Goal: Transaction & Acquisition: Purchase product/service

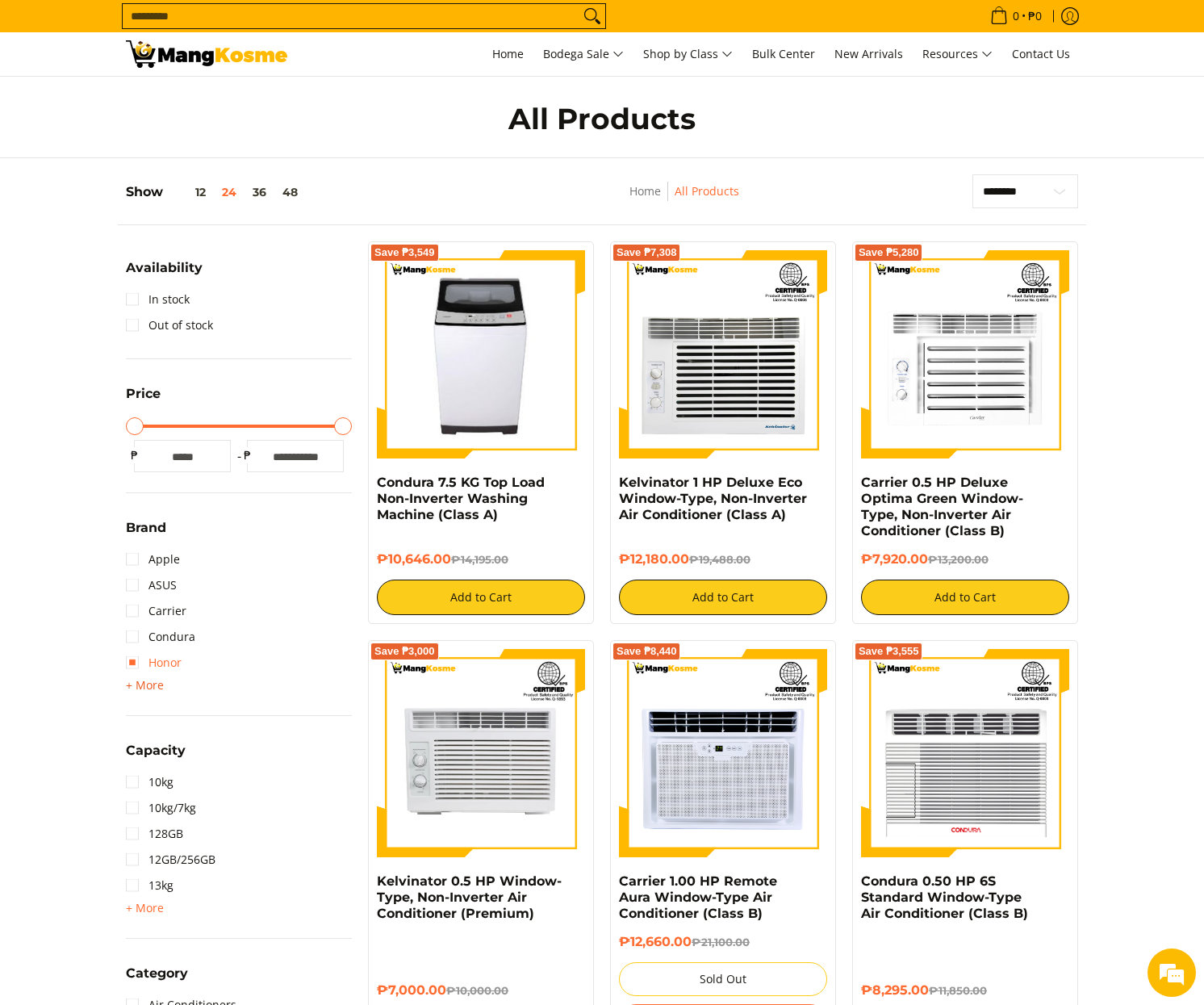
click at [141, 679] on span "+ More" at bounding box center [144, 685] width 38 height 13
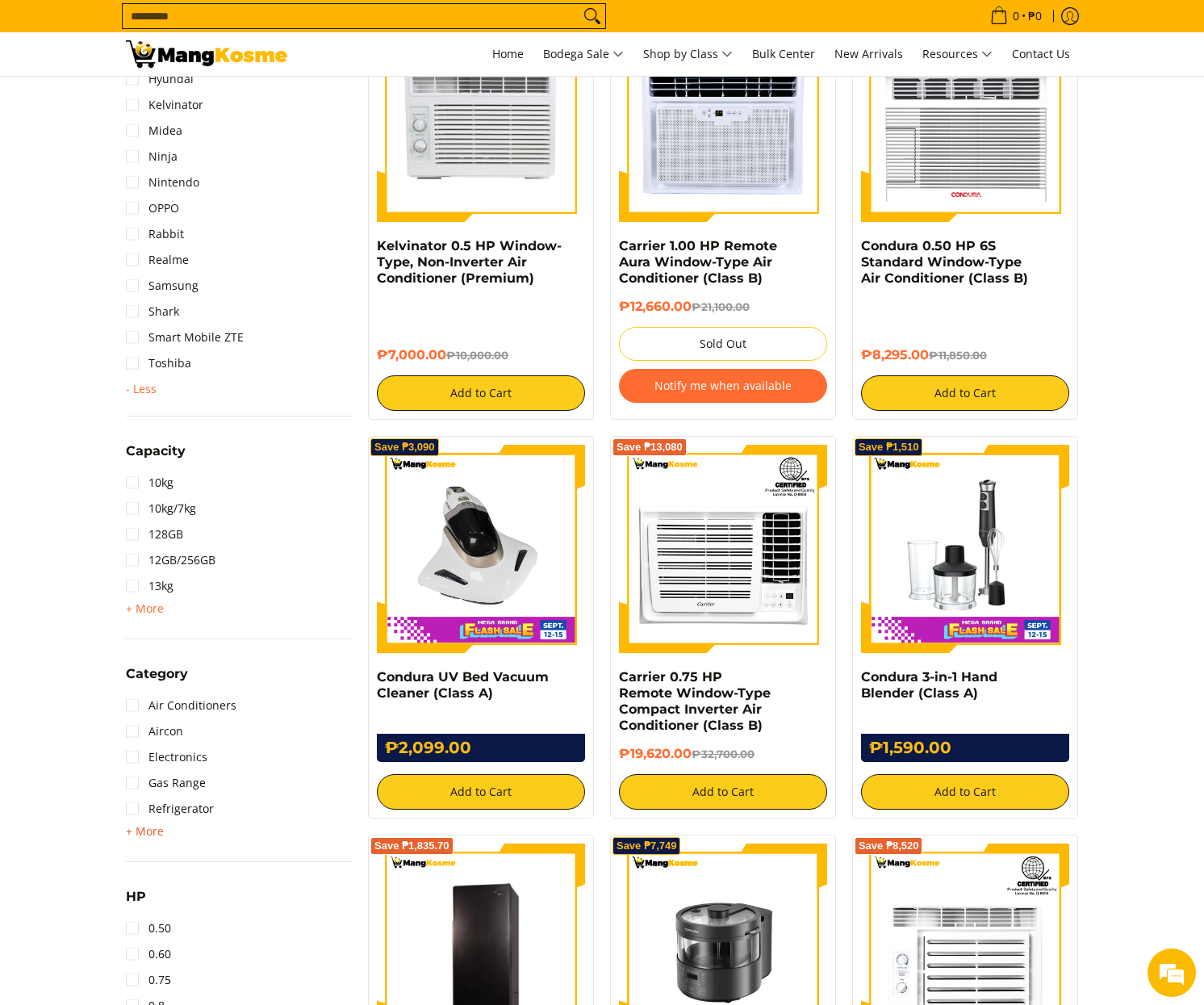
click at [149, 821] on span "+ More - Less" at bounding box center [144, 831] width 38 height 19
click at [172, 889] on link "Washing Machine" at bounding box center [186, 886] width 120 height 26
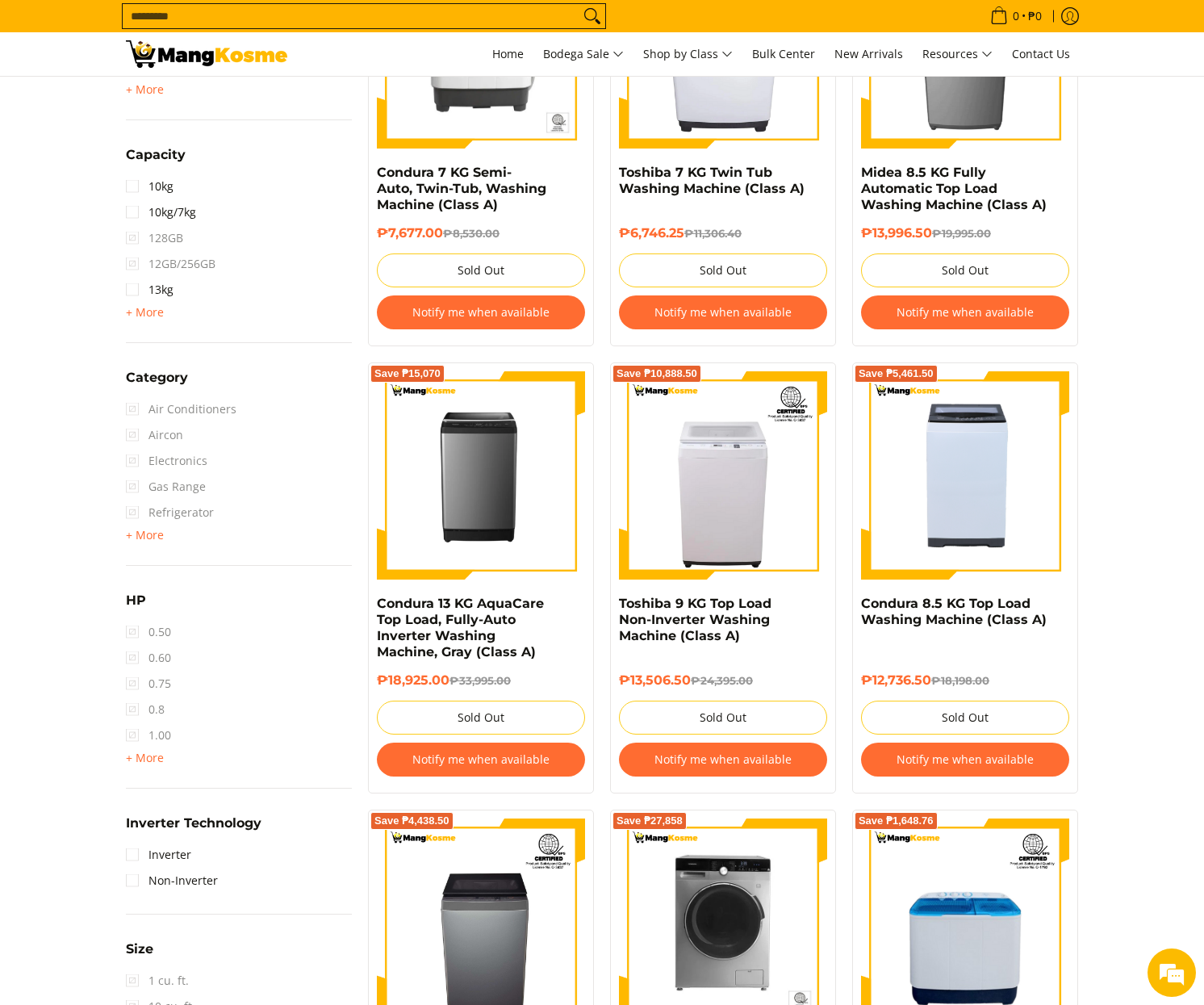
scroll to position [683, 0]
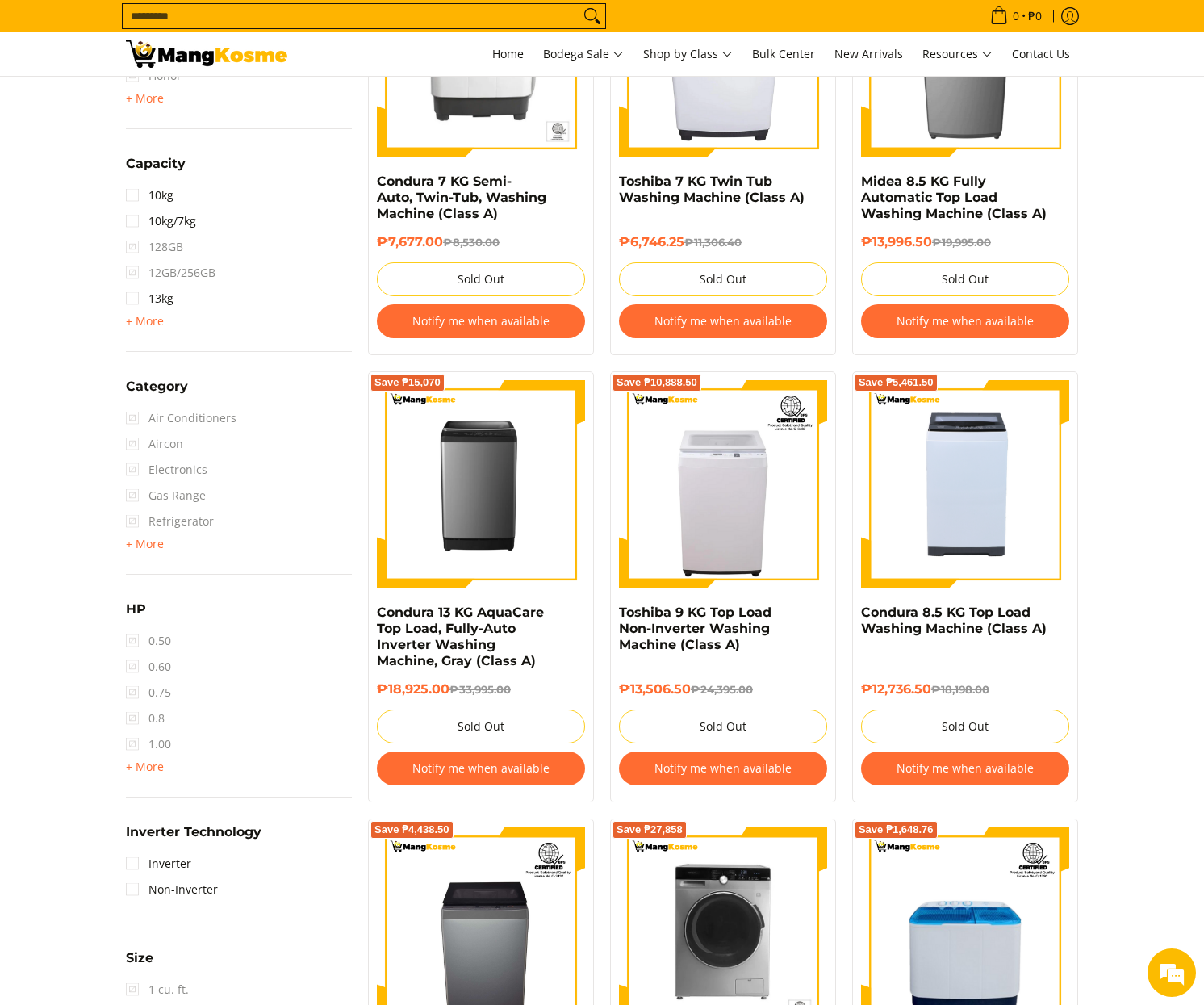
click at [199, 412] on span "Air Conditioners" at bounding box center [181, 418] width 110 height 26
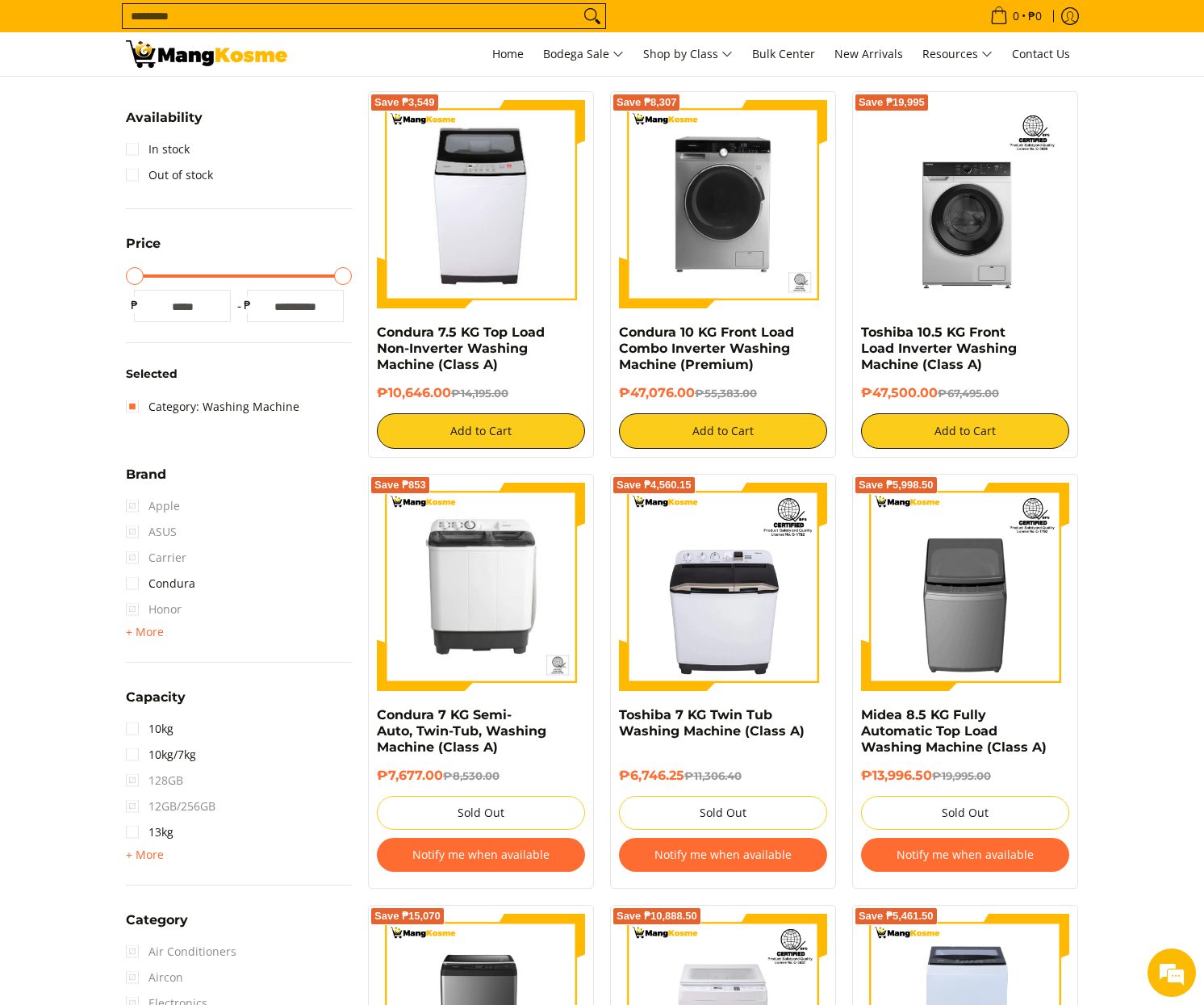
scroll to position [0, 0]
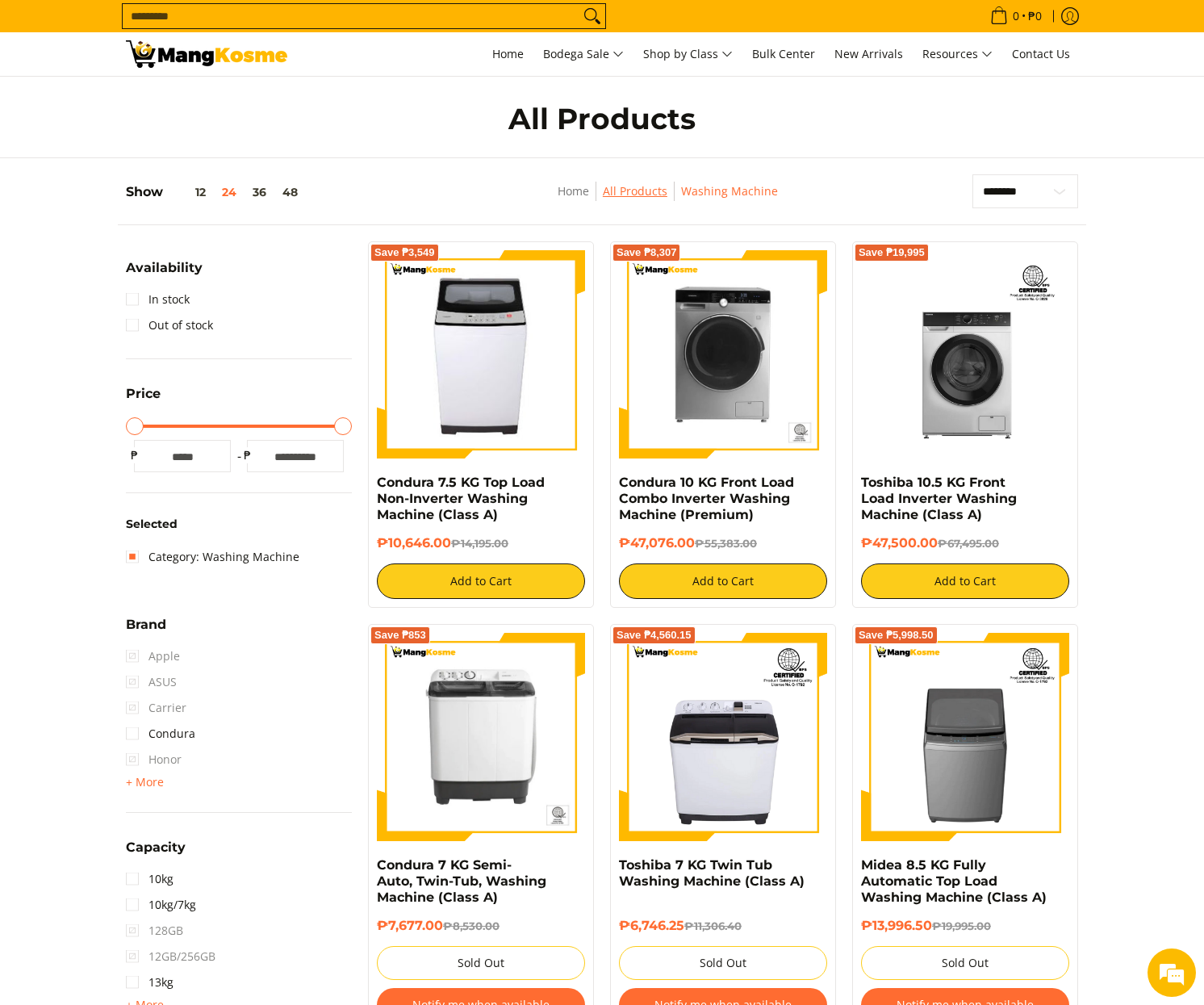
drag, startPoint x: 599, startPoint y: 192, endPoint x: 634, endPoint y: 192, distance: 35.0
click at [599, 192] on span "Breadcrumbs" at bounding box center [596, 192] width 14 height 20
click at [635, 203] on nav "Home All Products Washing Machine" at bounding box center [668, 200] width 447 height 37
click at [634, 196] on link "All Products" at bounding box center [635, 191] width 65 height 16
click at [634, 192] on link "All Products" at bounding box center [635, 191] width 65 height 16
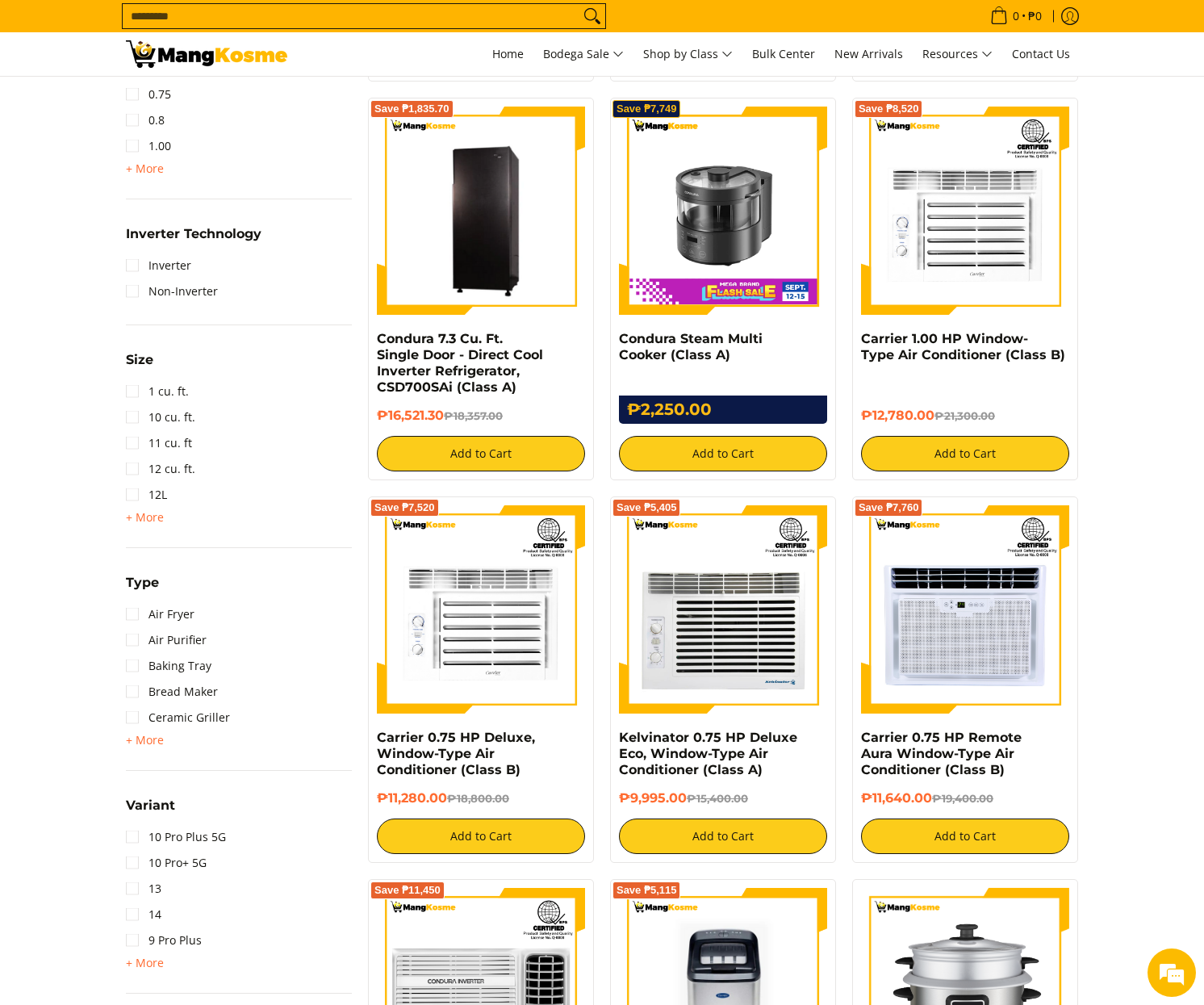
scroll to position [1495, 0]
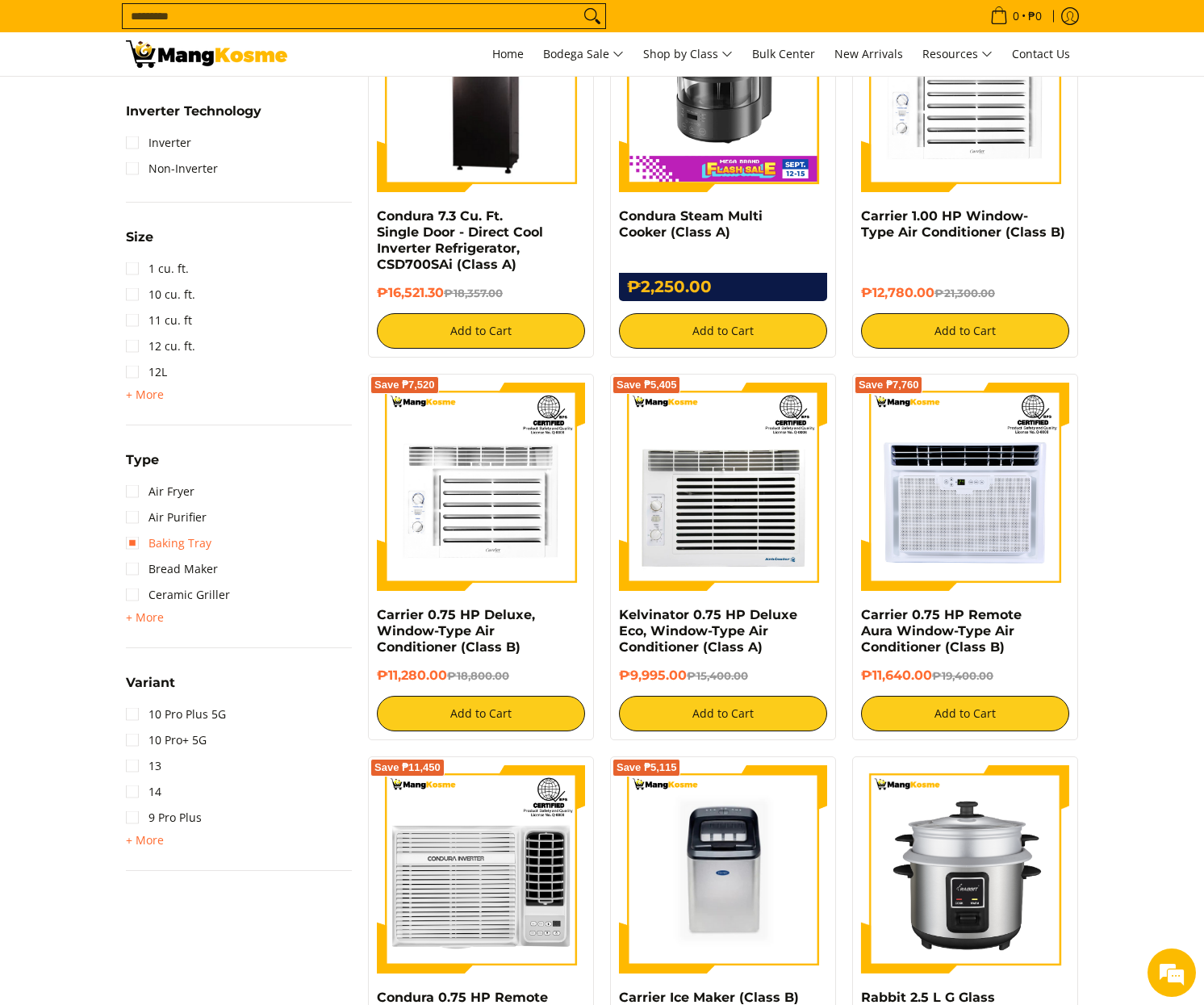
click at [141, 618] on span "+ More" at bounding box center [144, 617] width 38 height 13
click at [0, 0] on span "- Less" at bounding box center [0, 0] width 0 height 0
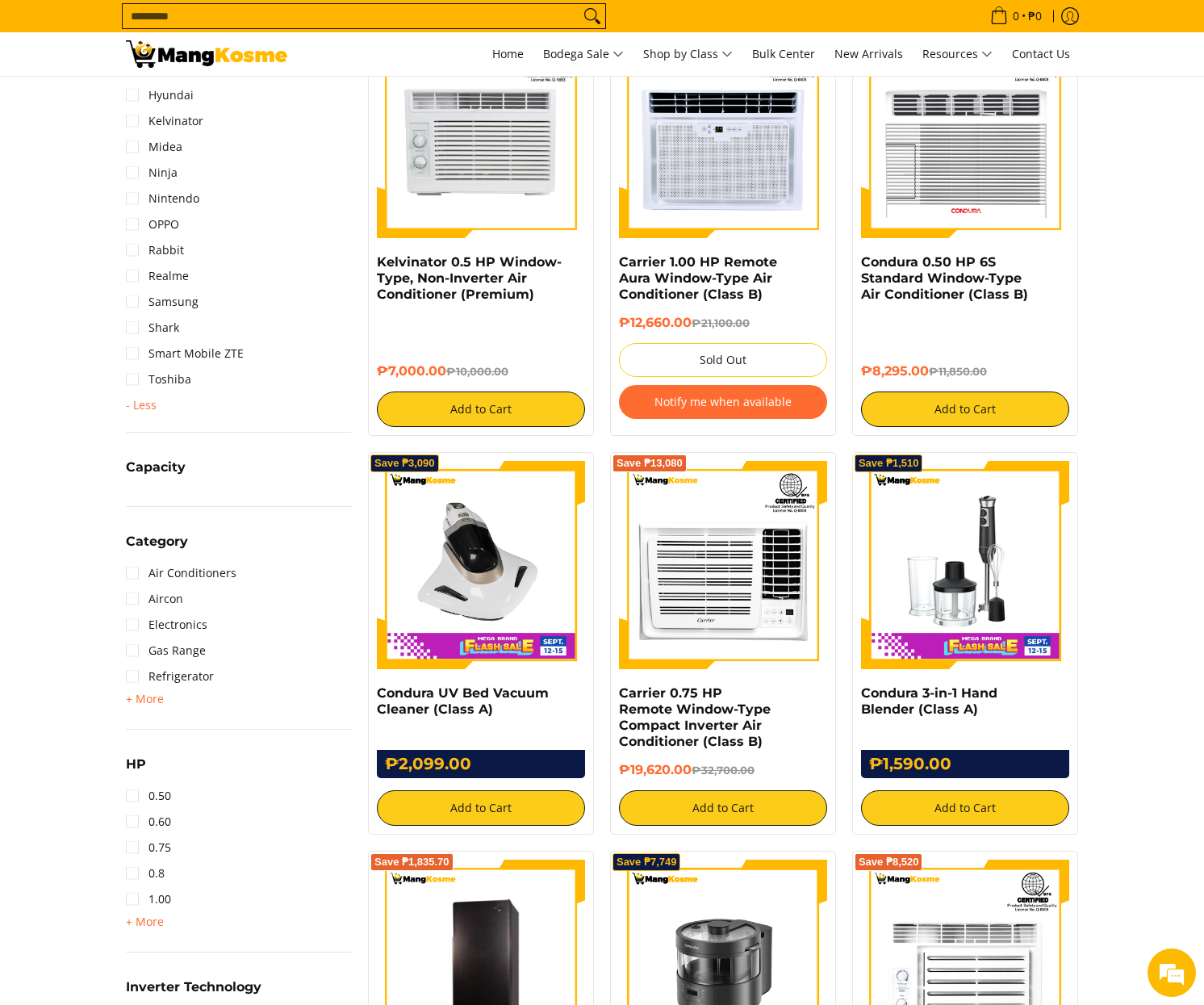
scroll to position [0, 0]
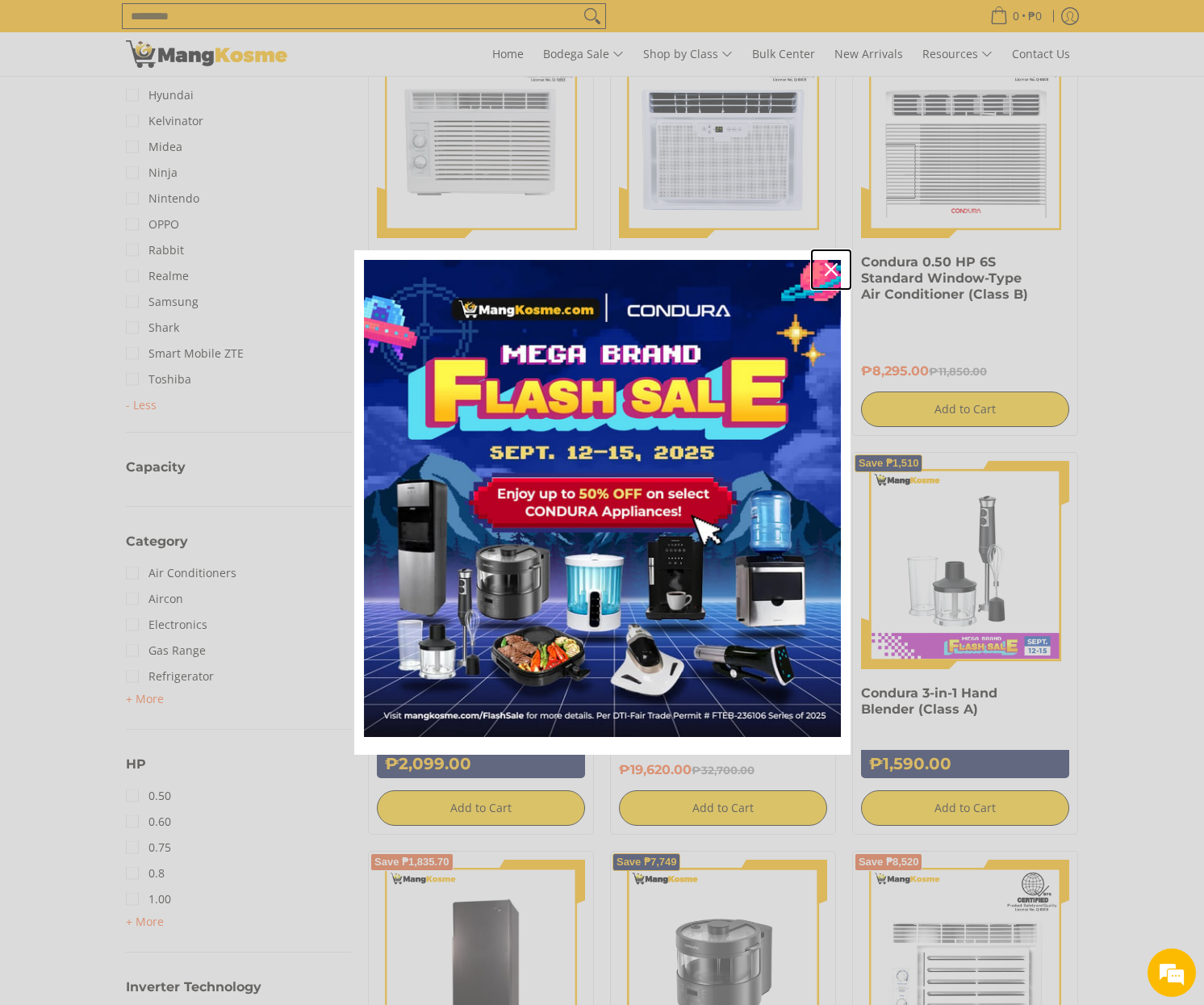
click at [820, 269] on div "Close" at bounding box center [832, 269] width 26 height 26
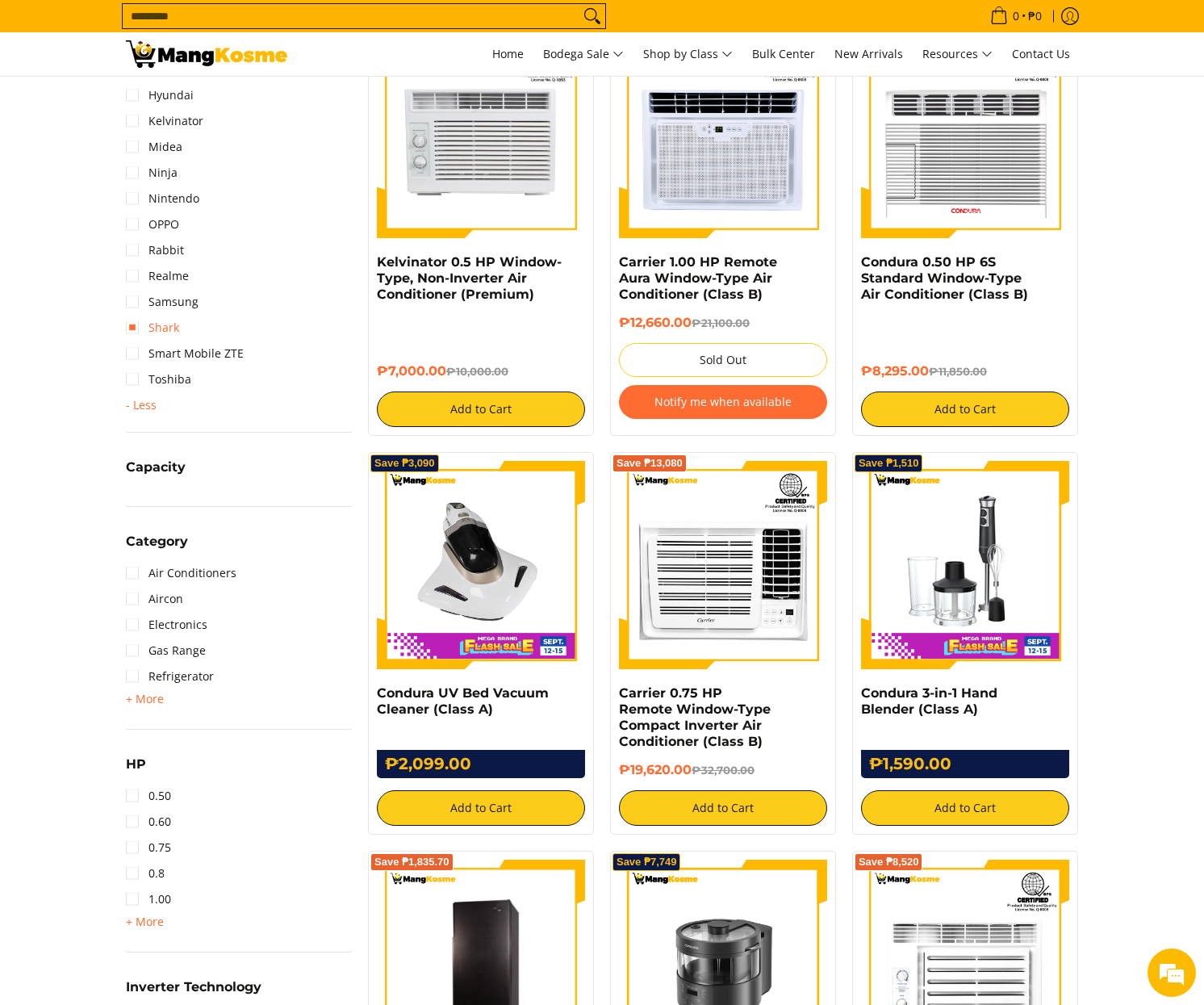
click at [138, 318] on link "Shark" at bounding box center [152, 328] width 53 height 26
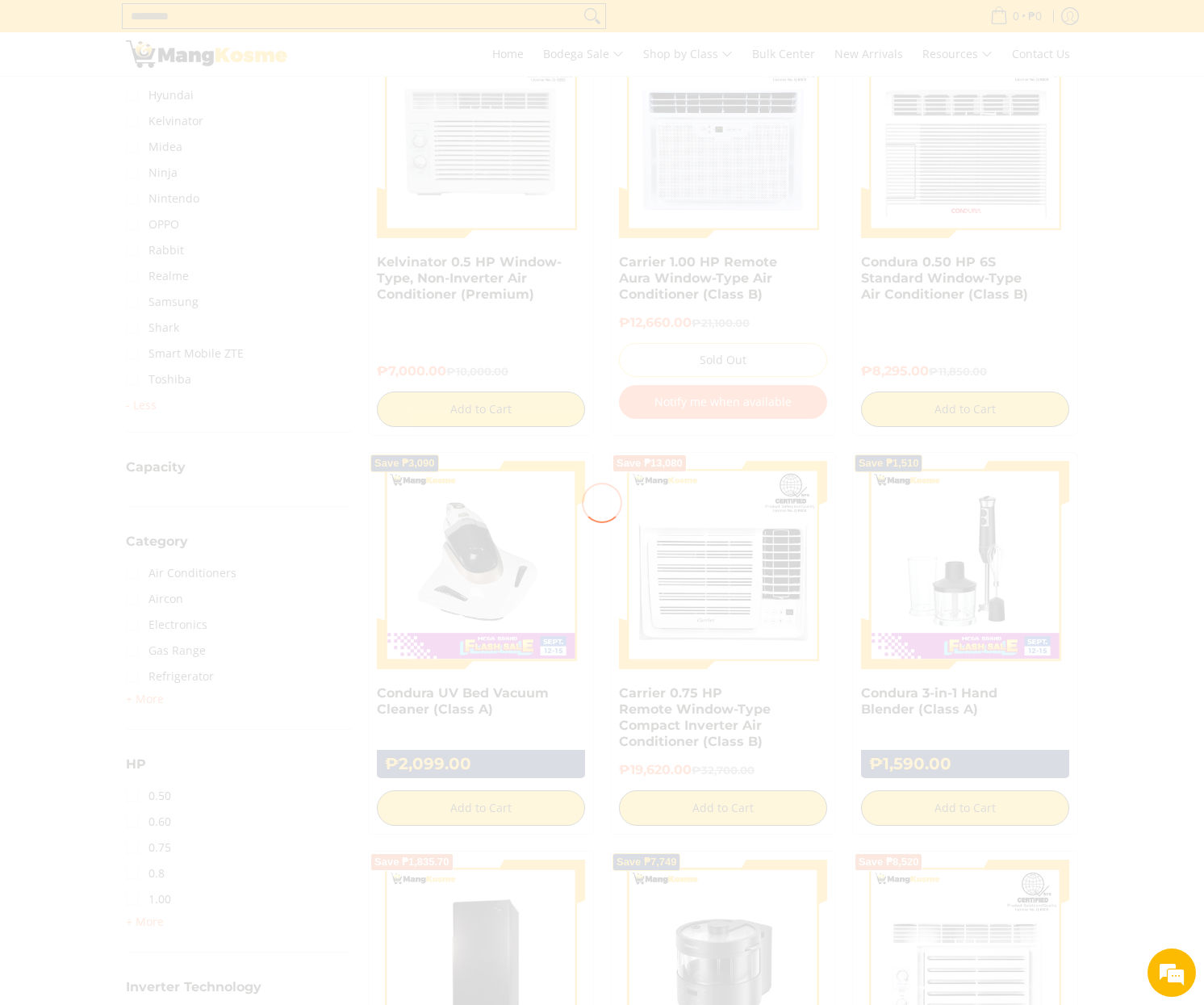
drag, startPoint x: 821, startPoint y: 575, endPoint x: 714, endPoint y: 305, distance: 290.4
click at [821, 569] on div at bounding box center [602, 502] width 1204 height 1005
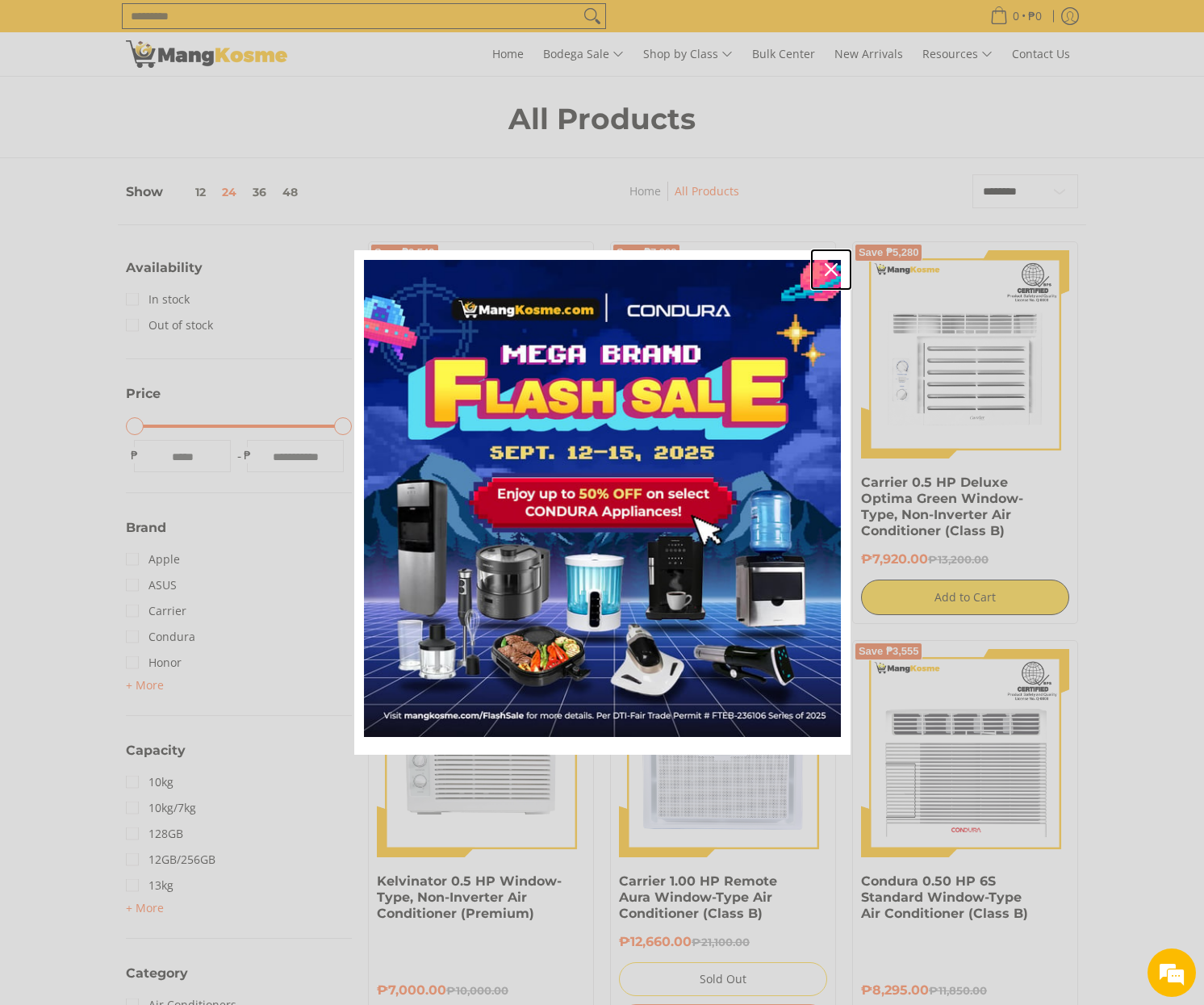
click at [828, 272] on icon "close icon" at bounding box center [831, 269] width 13 height 13
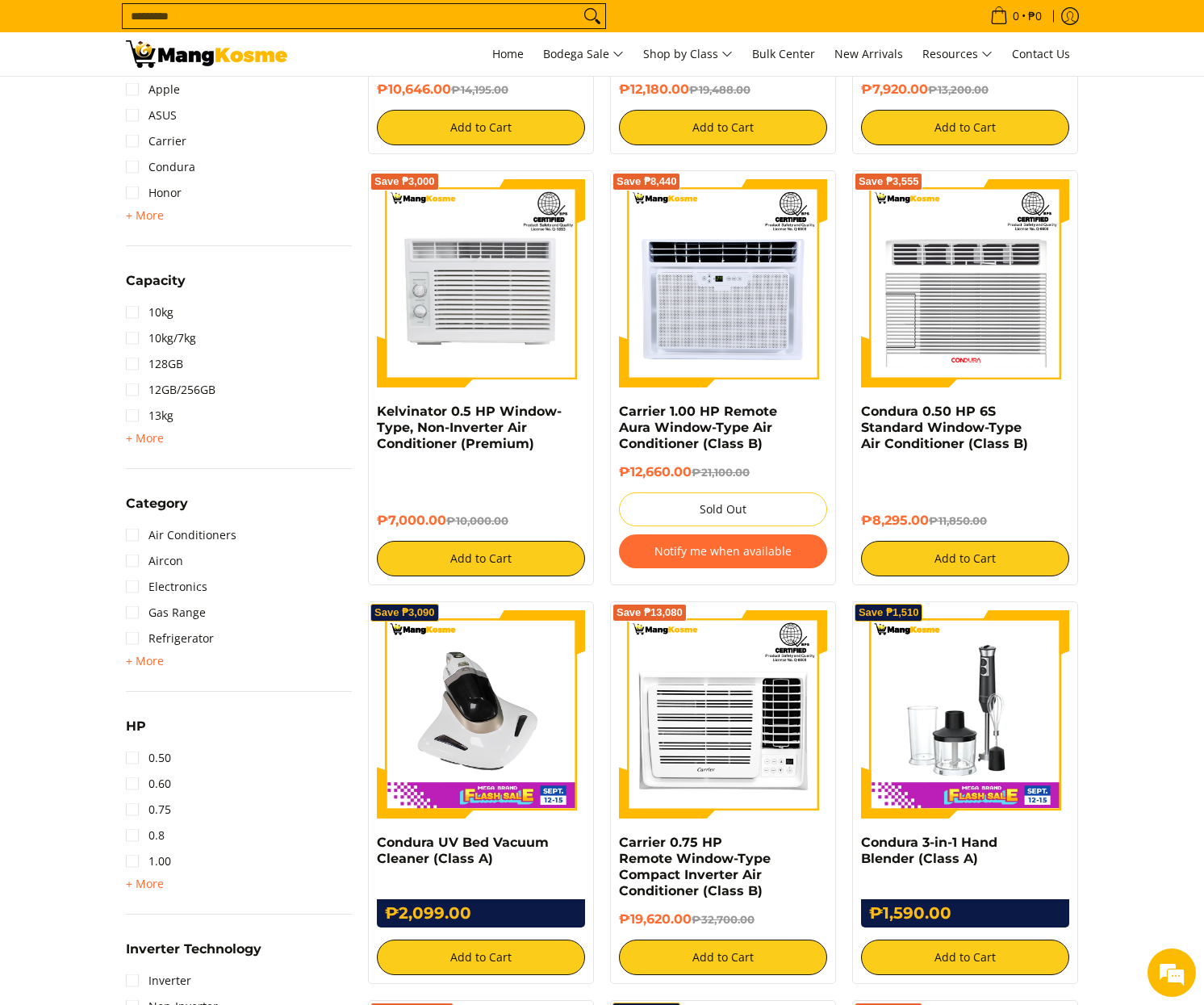
scroll to position [472, 0]
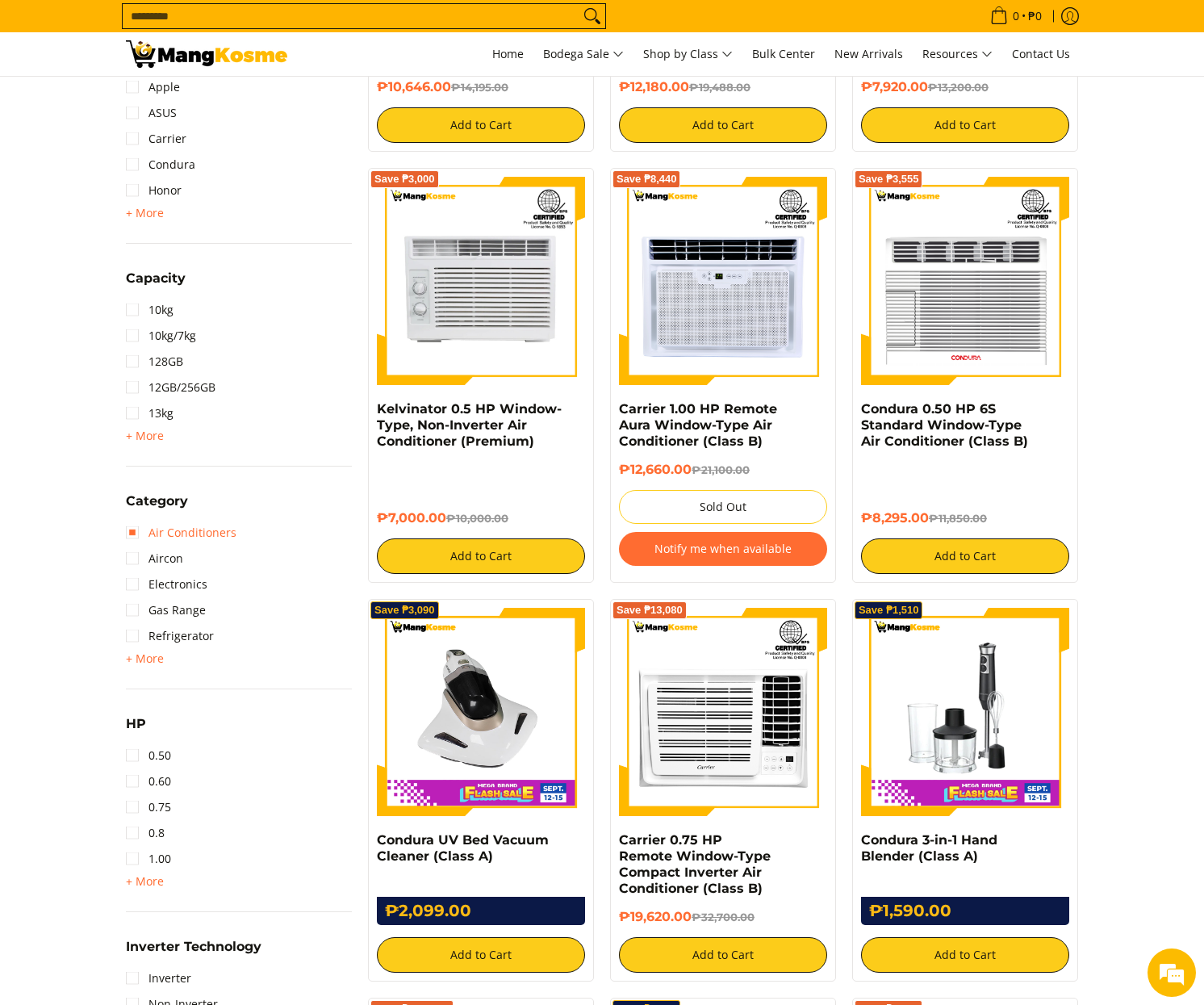
click at [144, 537] on link "Air Conditioners" at bounding box center [181, 533] width 110 height 26
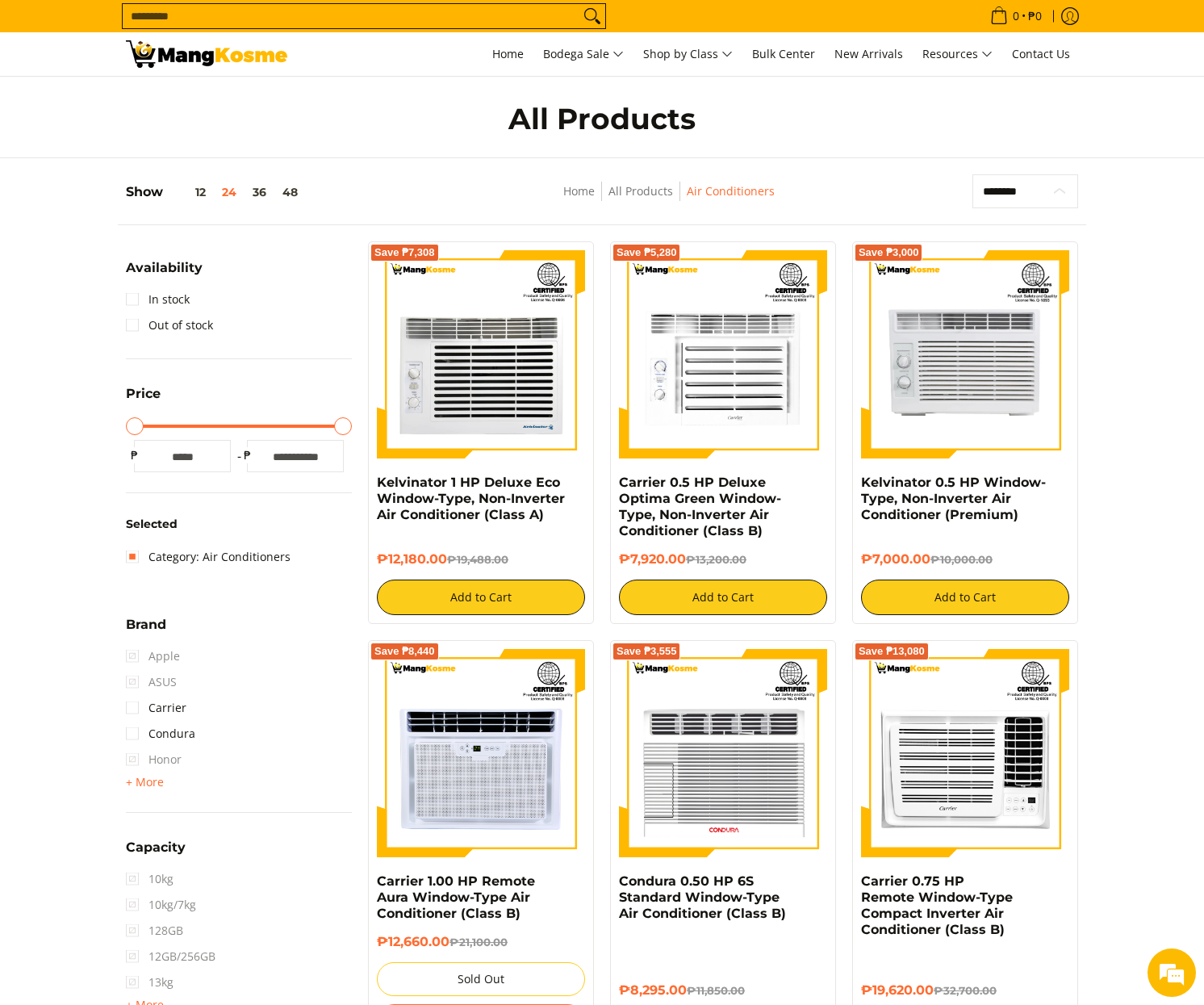
click at [1047, 184] on select "**********" at bounding box center [1026, 191] width 106 height 34
select select "**********"
click at [973, 174] on select "**********" at bounding box center [1026, 191] width 106 height 34
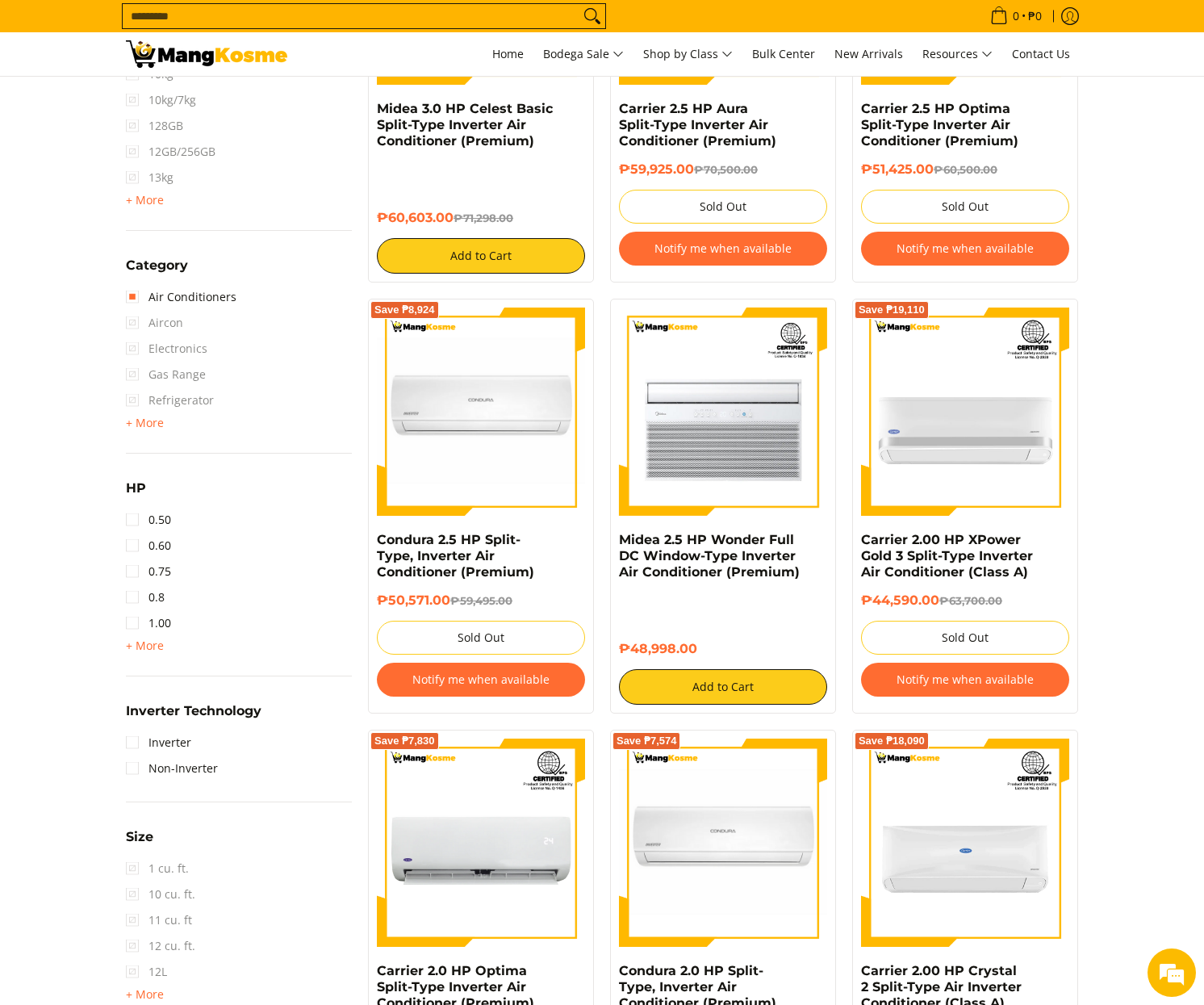
scroll to position [939, 0]
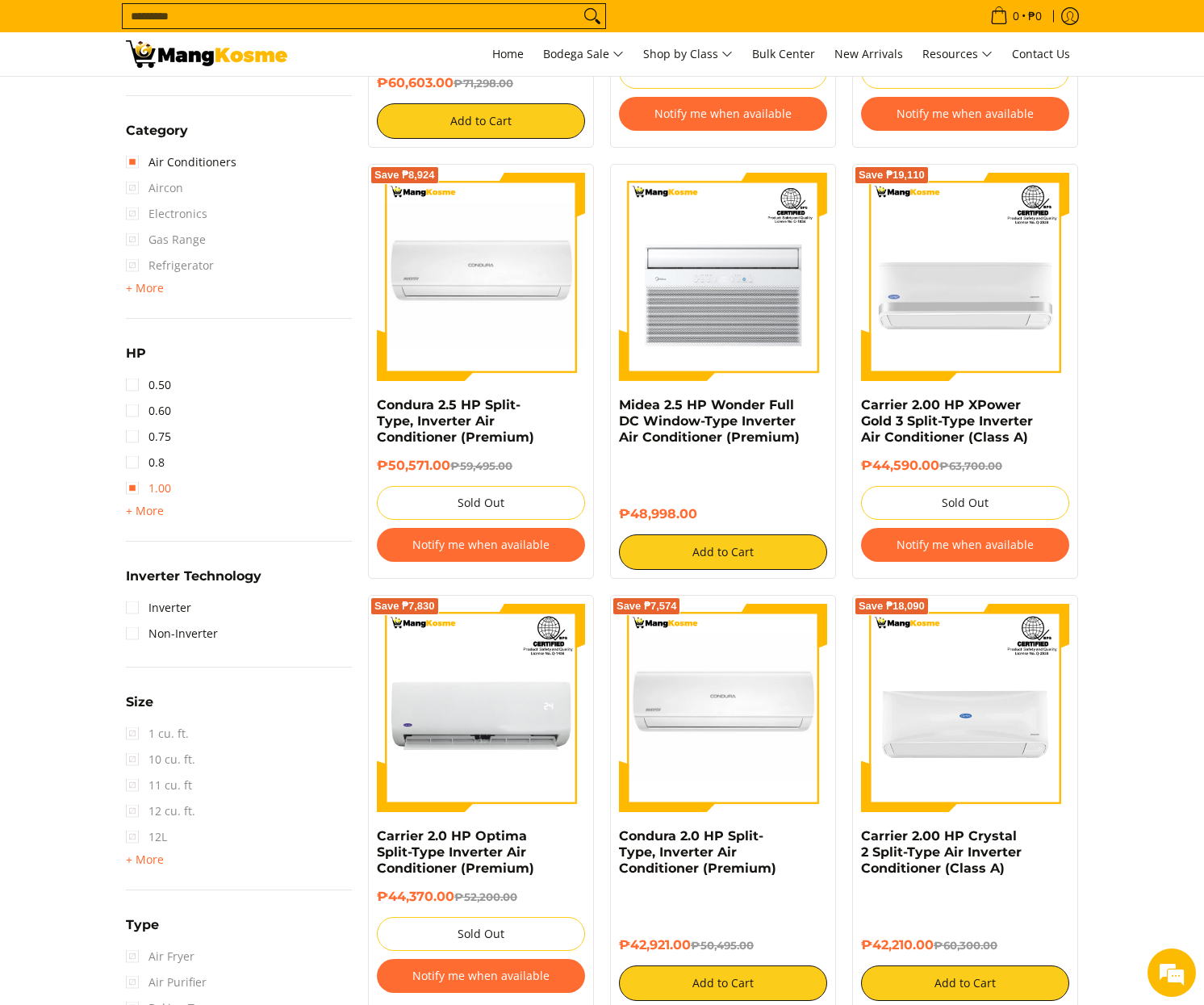
click at [154, 496] on link "1.00" at bounding box center [149, 488] width 46 height 26
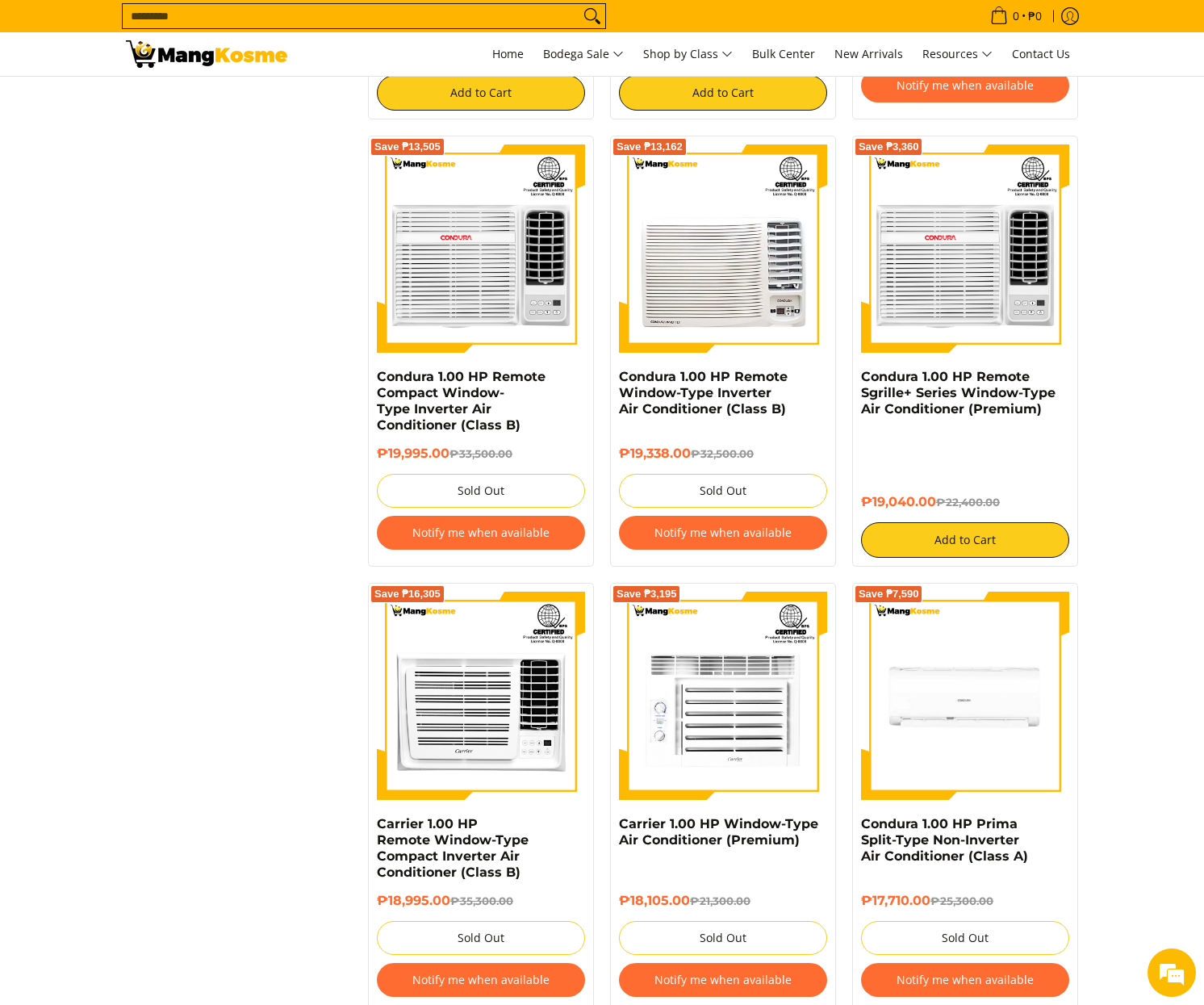
scroll to position [2707, 0]
